Goal: Task Accomplishment & Management: Complete application form

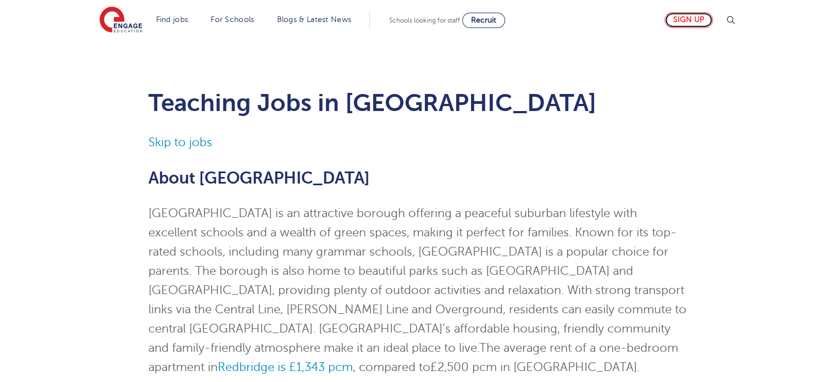
click at [698, 21] on link "Sign up" at bounding box center [689, 20] width 48 height 16
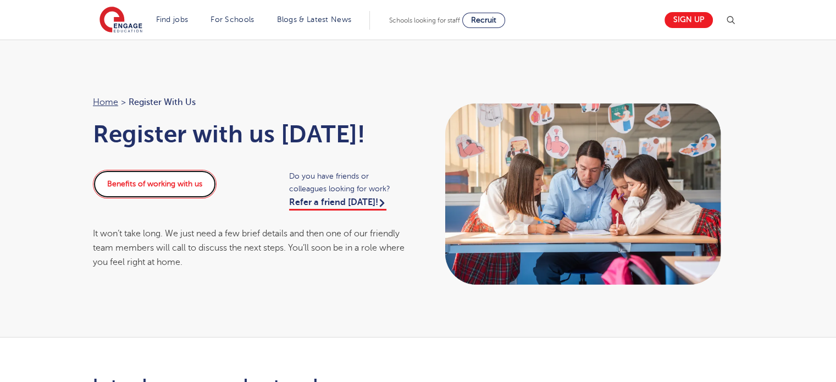
click at [180, 184] on link "Benefits of working with us" at bounding box center [155, 184] width 124 height 29
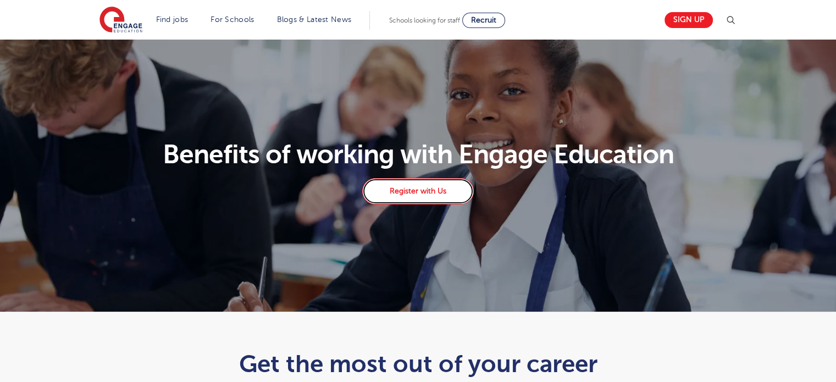
click at [437, 194] on link "Register with Us" at bounding box center [417, 191] width 111 height 26
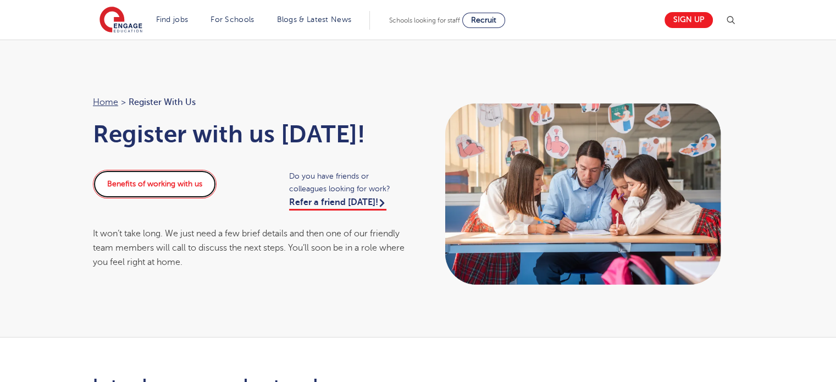
click at [141, 185] on link "Benefits of working with us" at bounding box center [155, 184] width 124 height 29
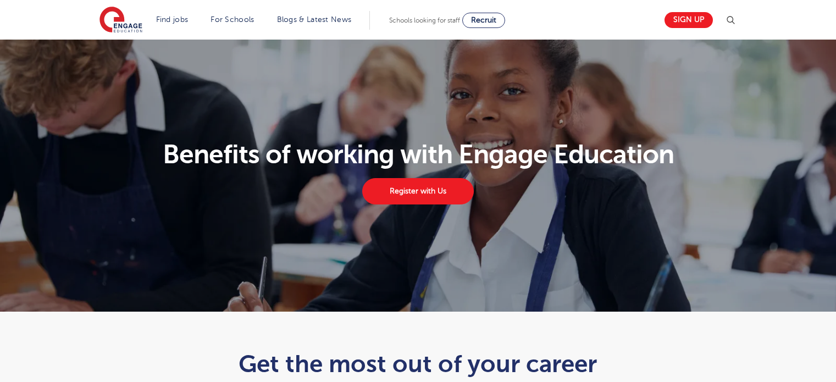
click at [428, 192] on link "Register with Us" at bounding box center [417, 191] width 111 height 26
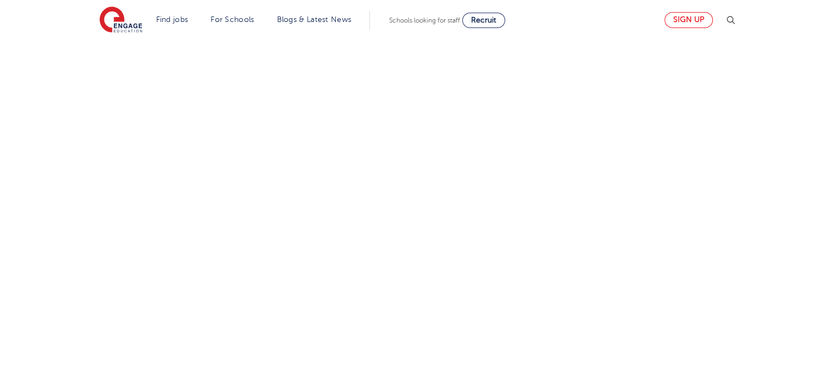
scroll to position [1025, 0]
